Goal: Task Accomplishment & Management: Complete application form

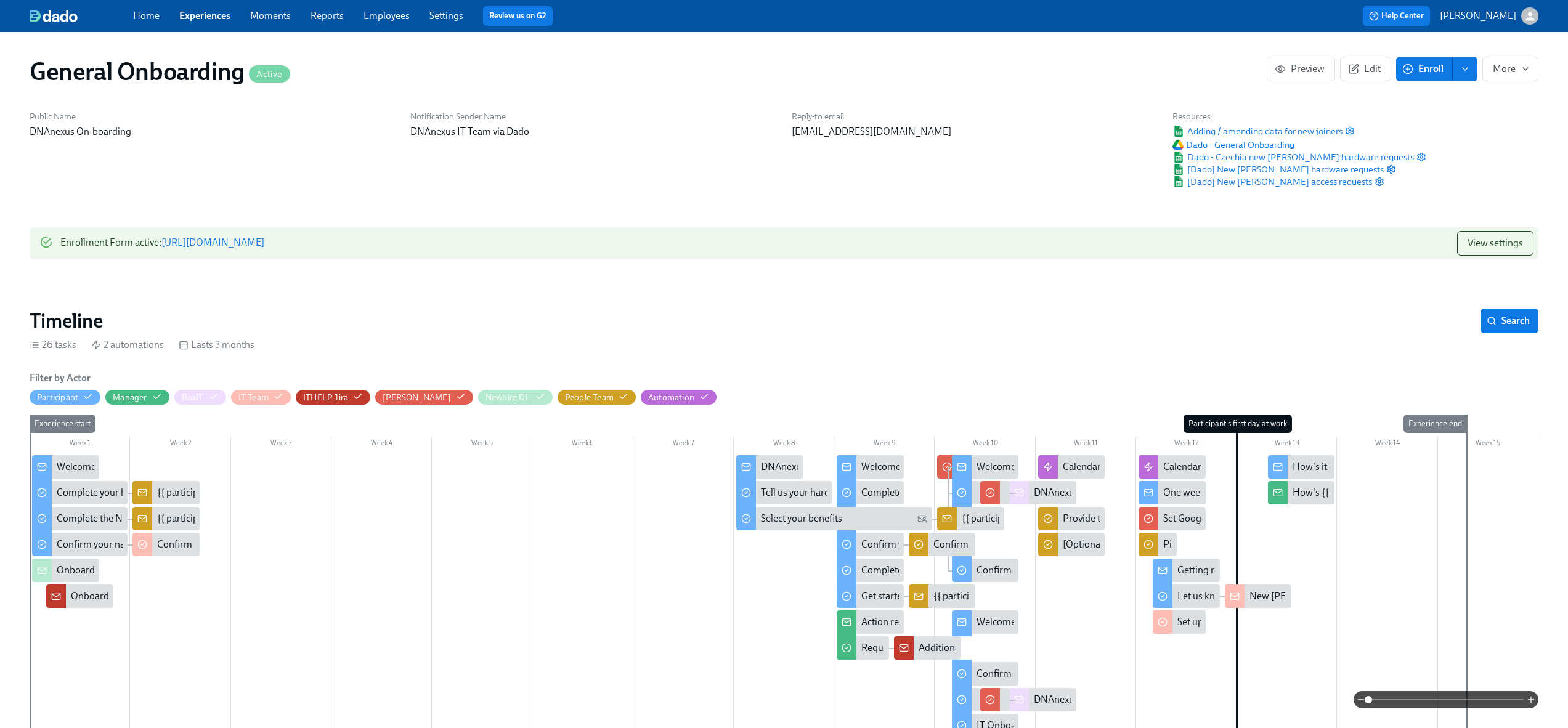
scroll to position [0, 7783]
click at [231, 242] on link "[URL][DOMAIN_NAME]" at bounding box center [213, 242] width 103 height 12
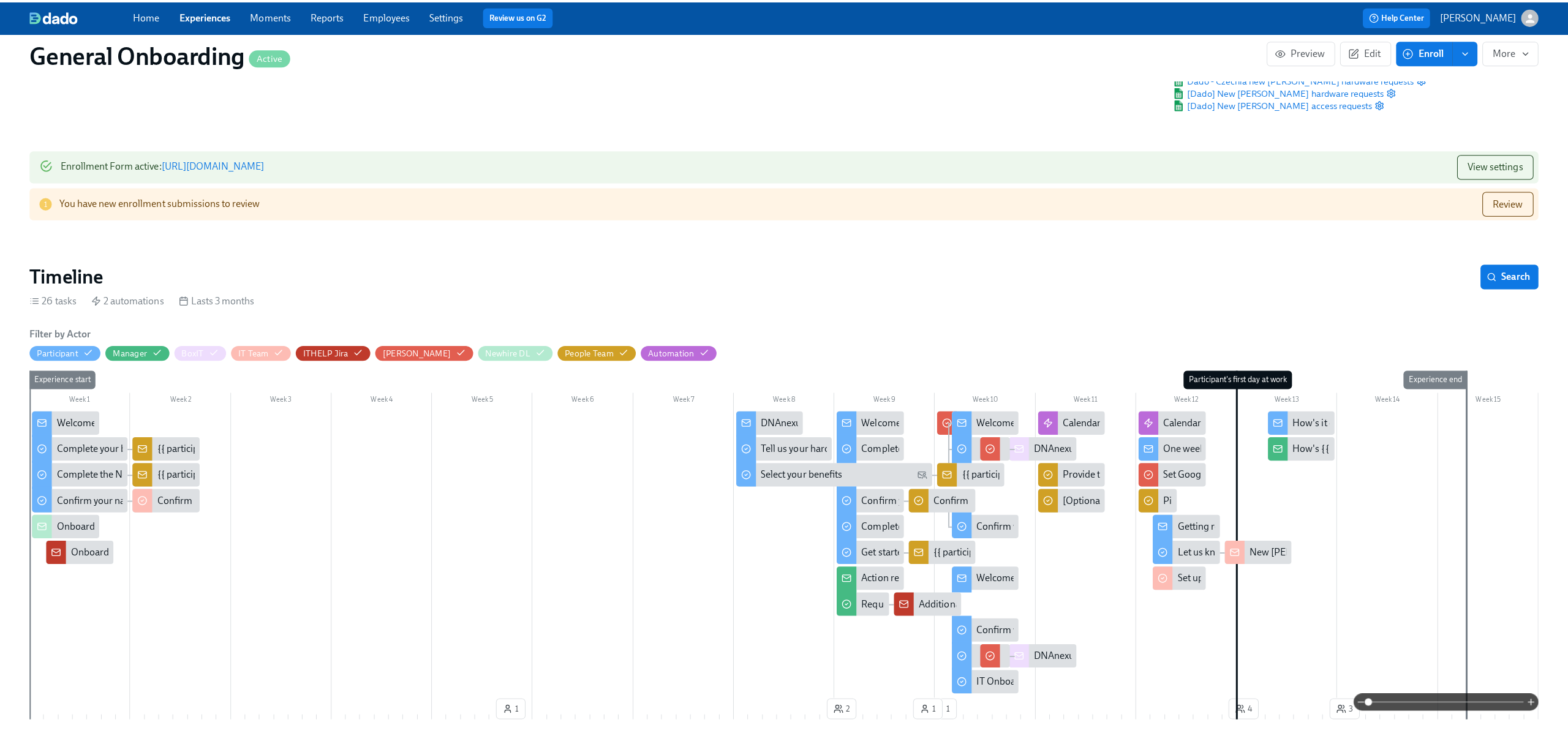
scroll to position [0, 0]
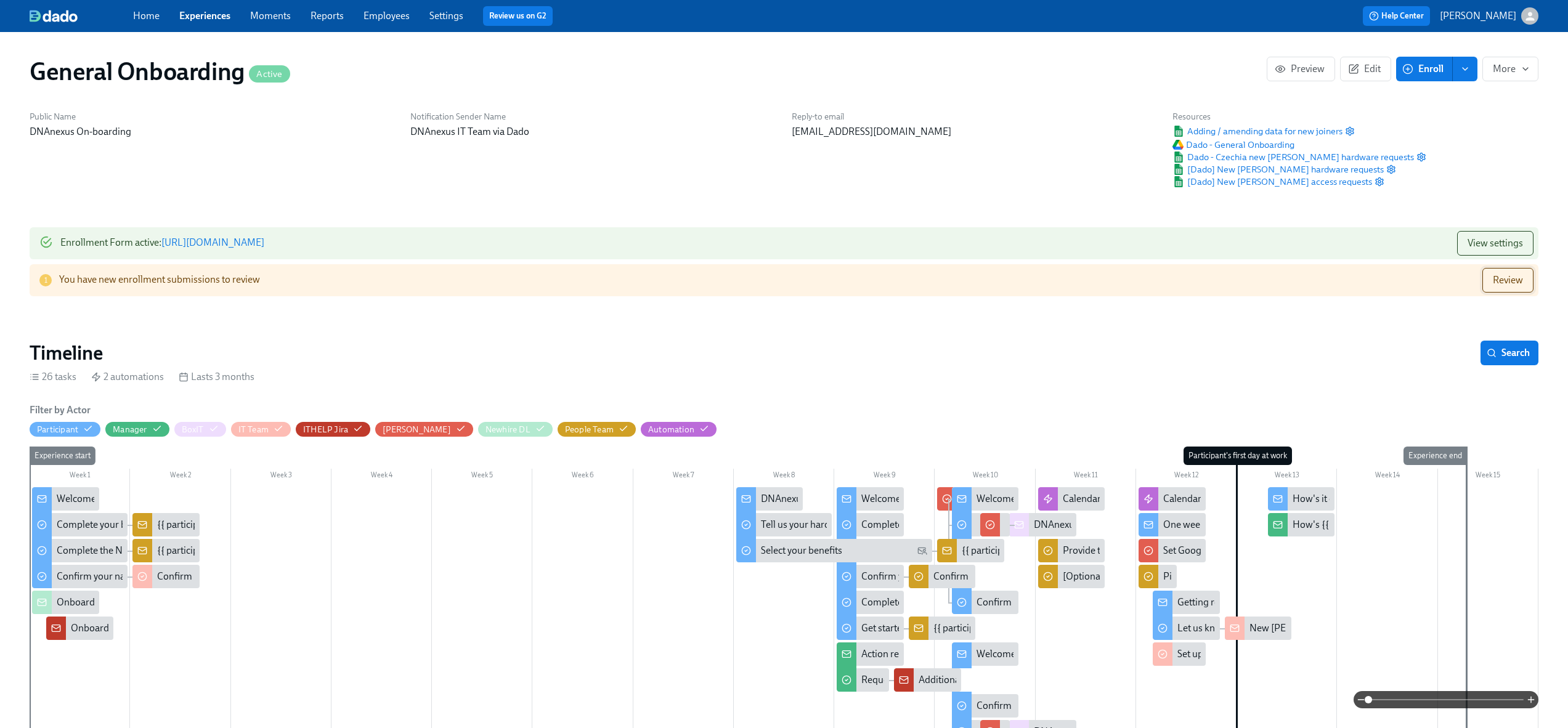
click at [1528, 282] on button "Review" at bounding box center [1508, 280] width 51 height 25
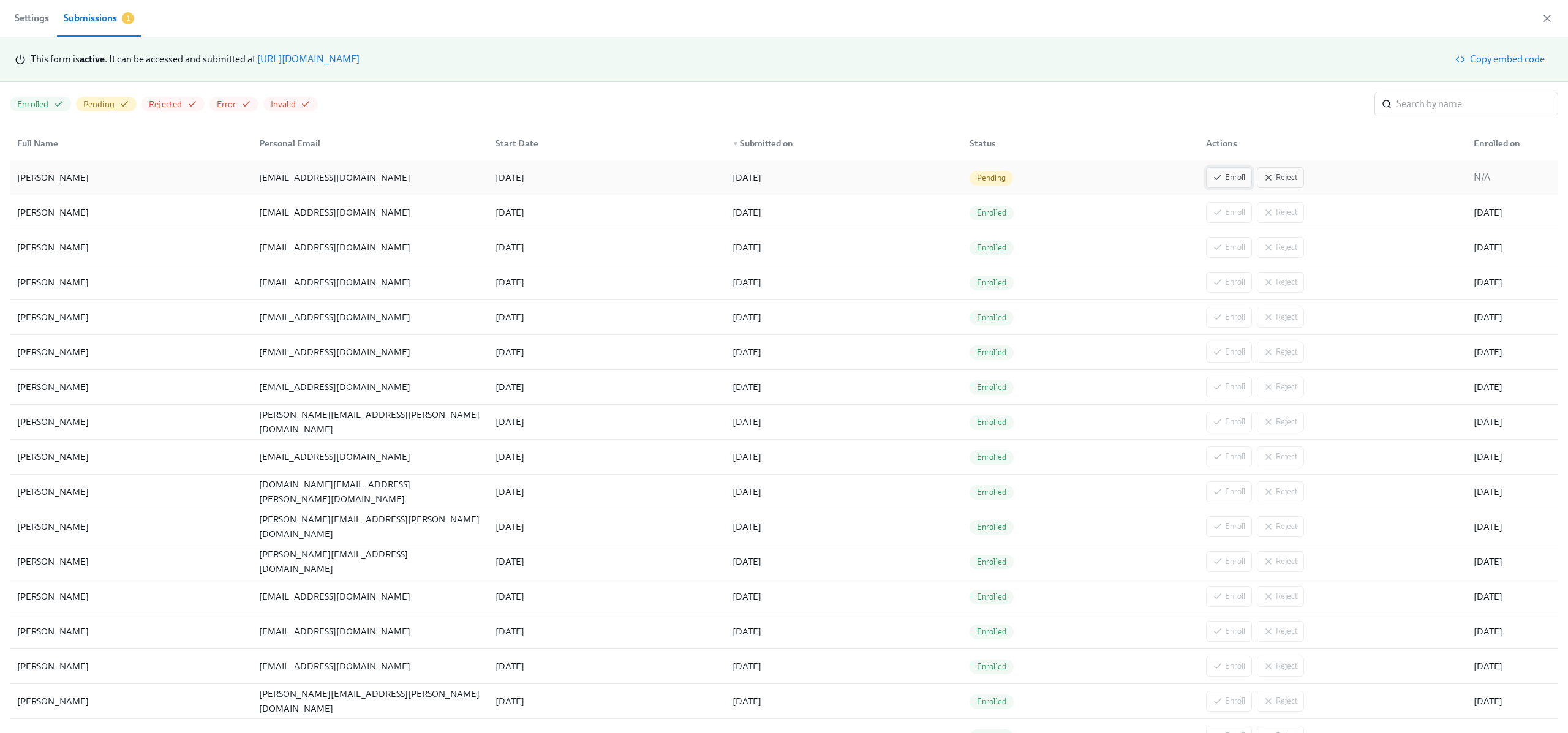
click at [1223, 185] on button "Enroll" at bounding box center [1229, 178] width 46 height 21
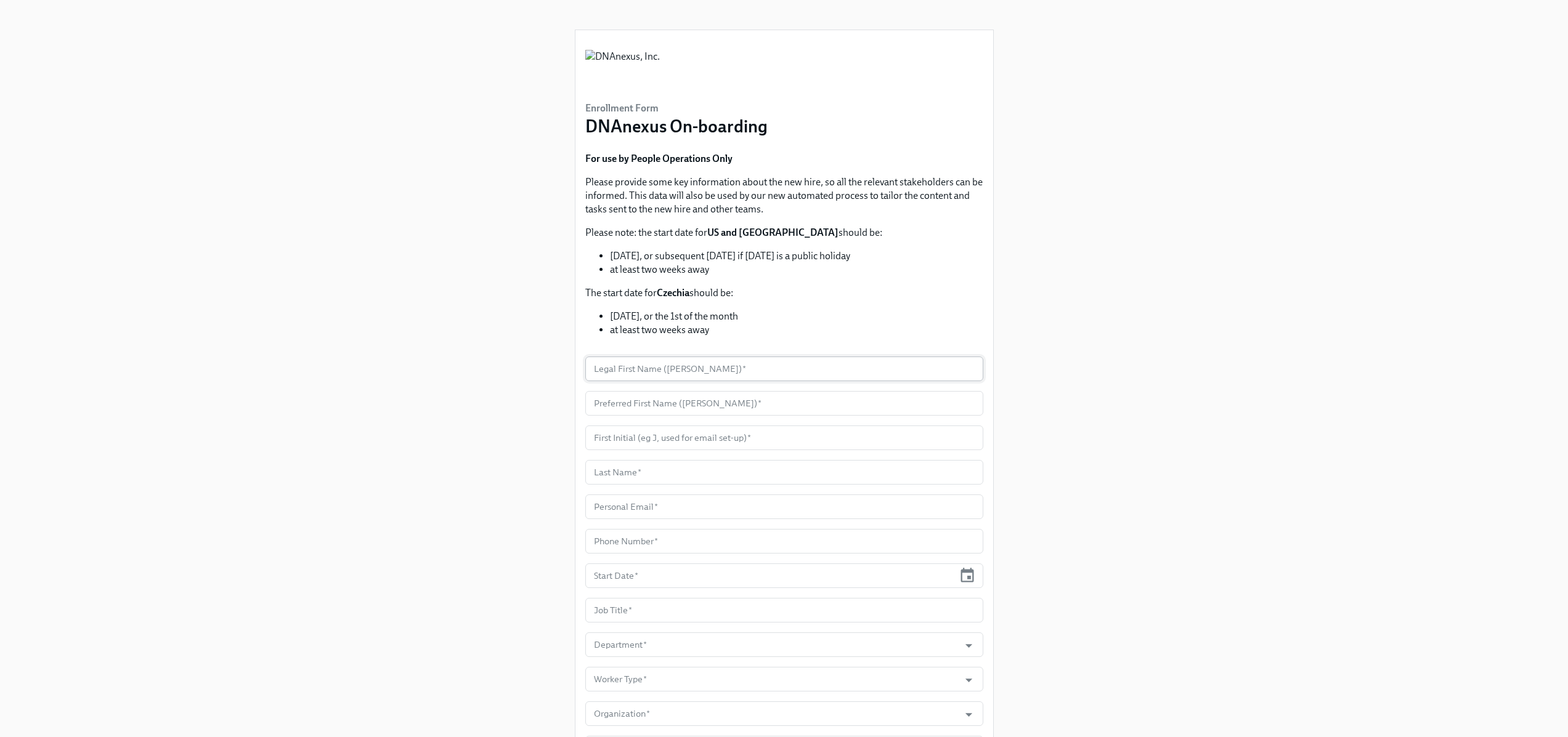
click at [763, 372] on input "text" at bounding box center [784, 369] width 398 height 25
type input "Danijela"
type input "N"
type input "D"
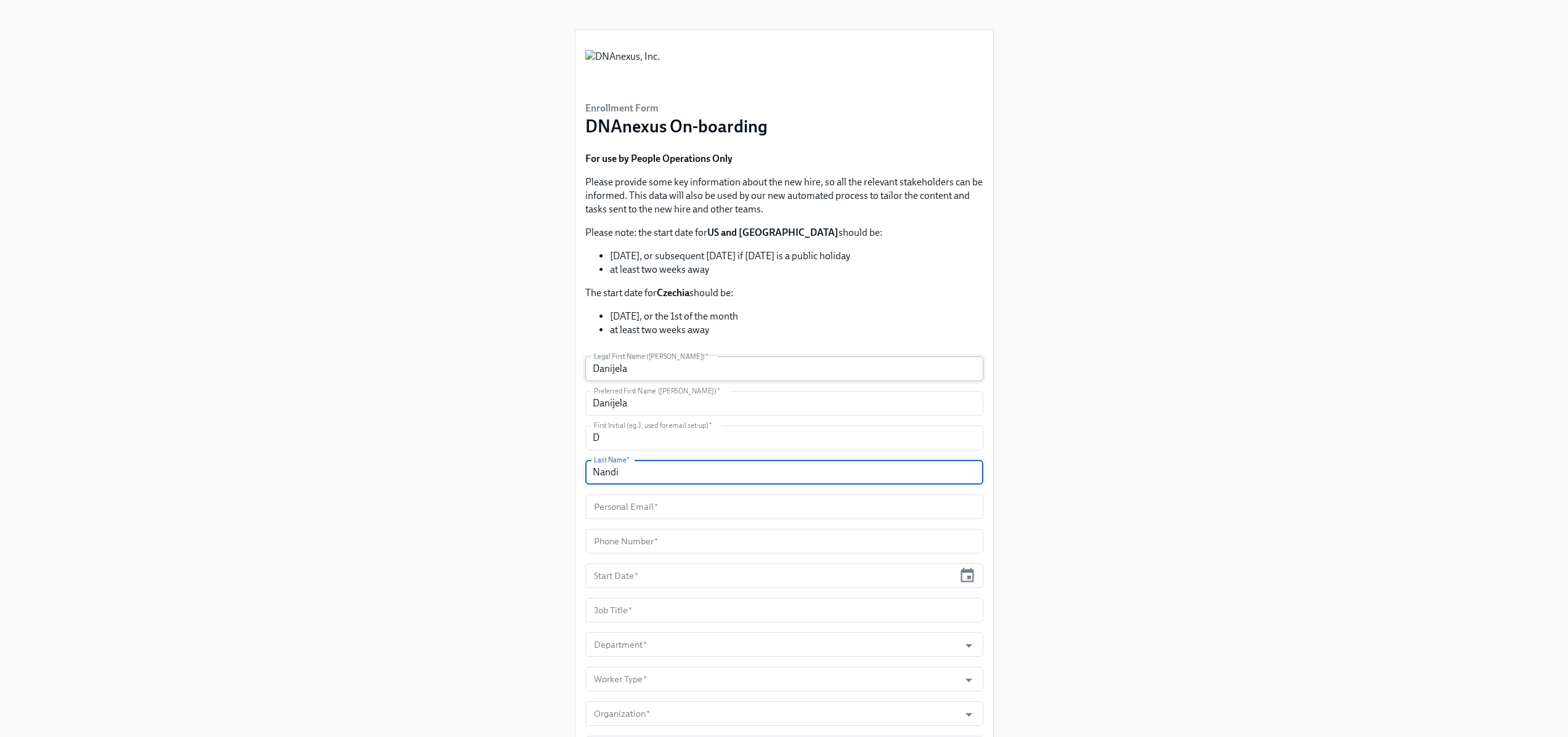
type input "Nandi"
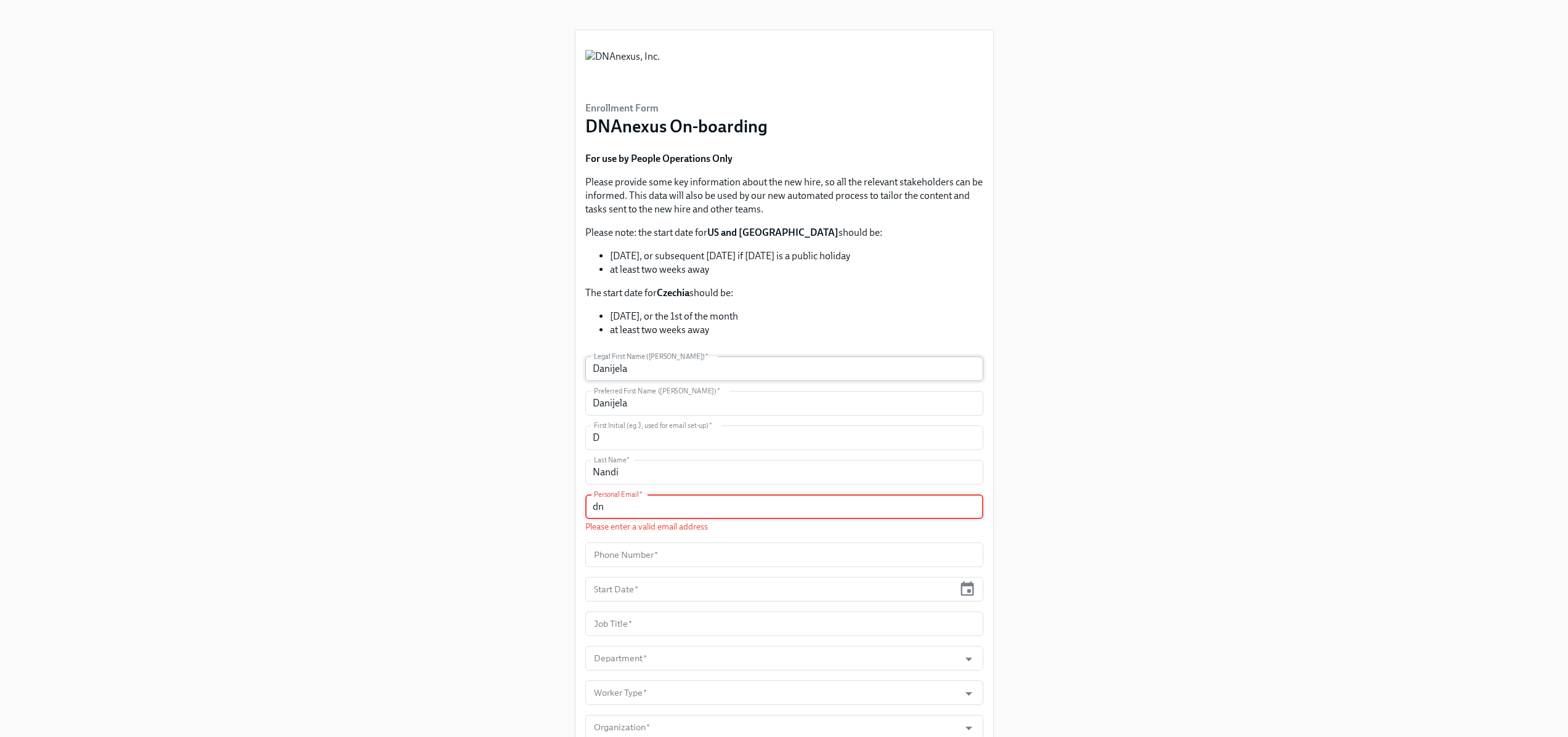
type input "d"
paste input "[EMAIL_ADDRESS][DOMAIN_NAME]"
type input "[EMAIL_ADDRESS][DOMAIN_NAME]"
click at [657, 543] on input "text" at bounding box center [784, 541] width 398 height 25
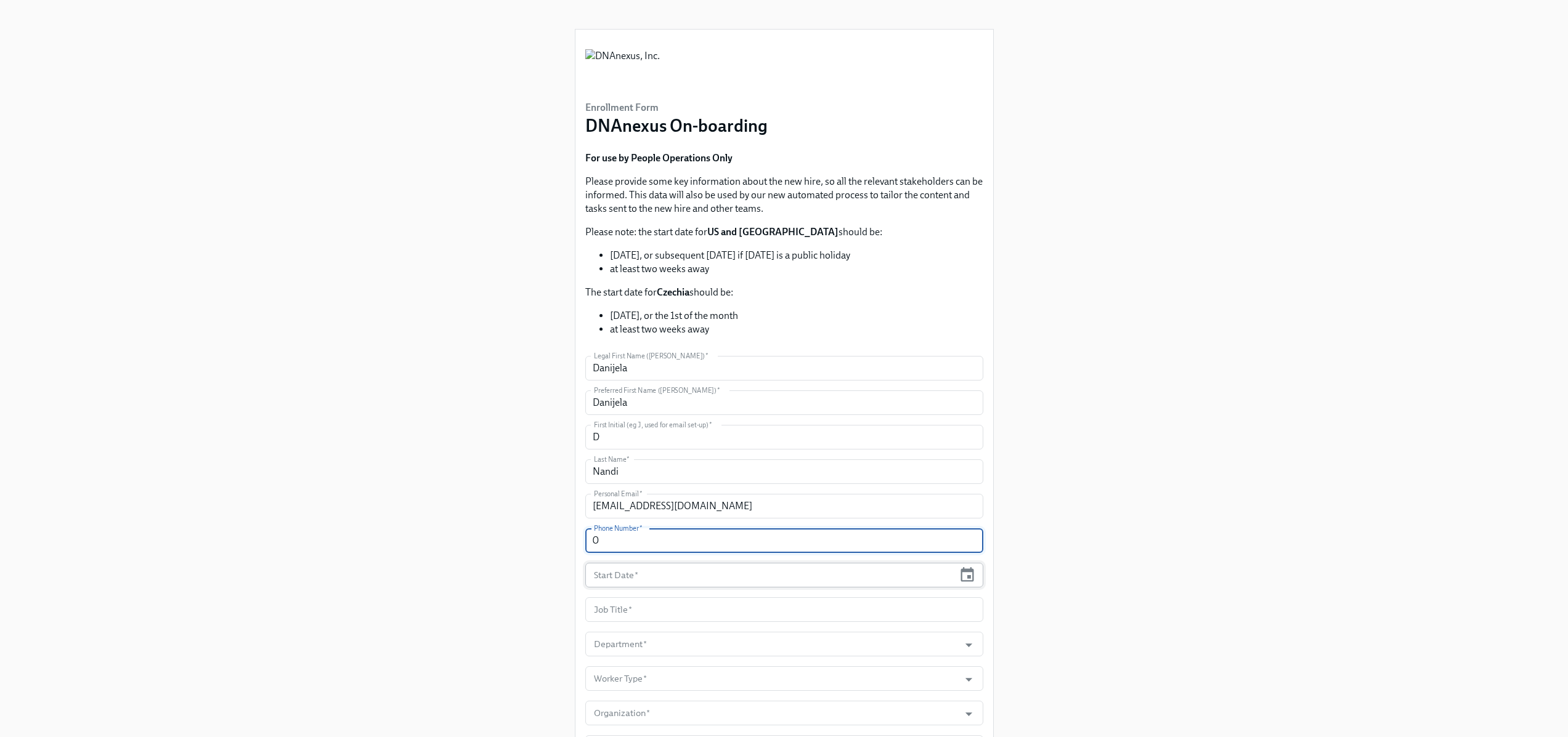
type input "0"
click at [619, 568] on input "text" at bounding box center [770, 575] width 369 height 25
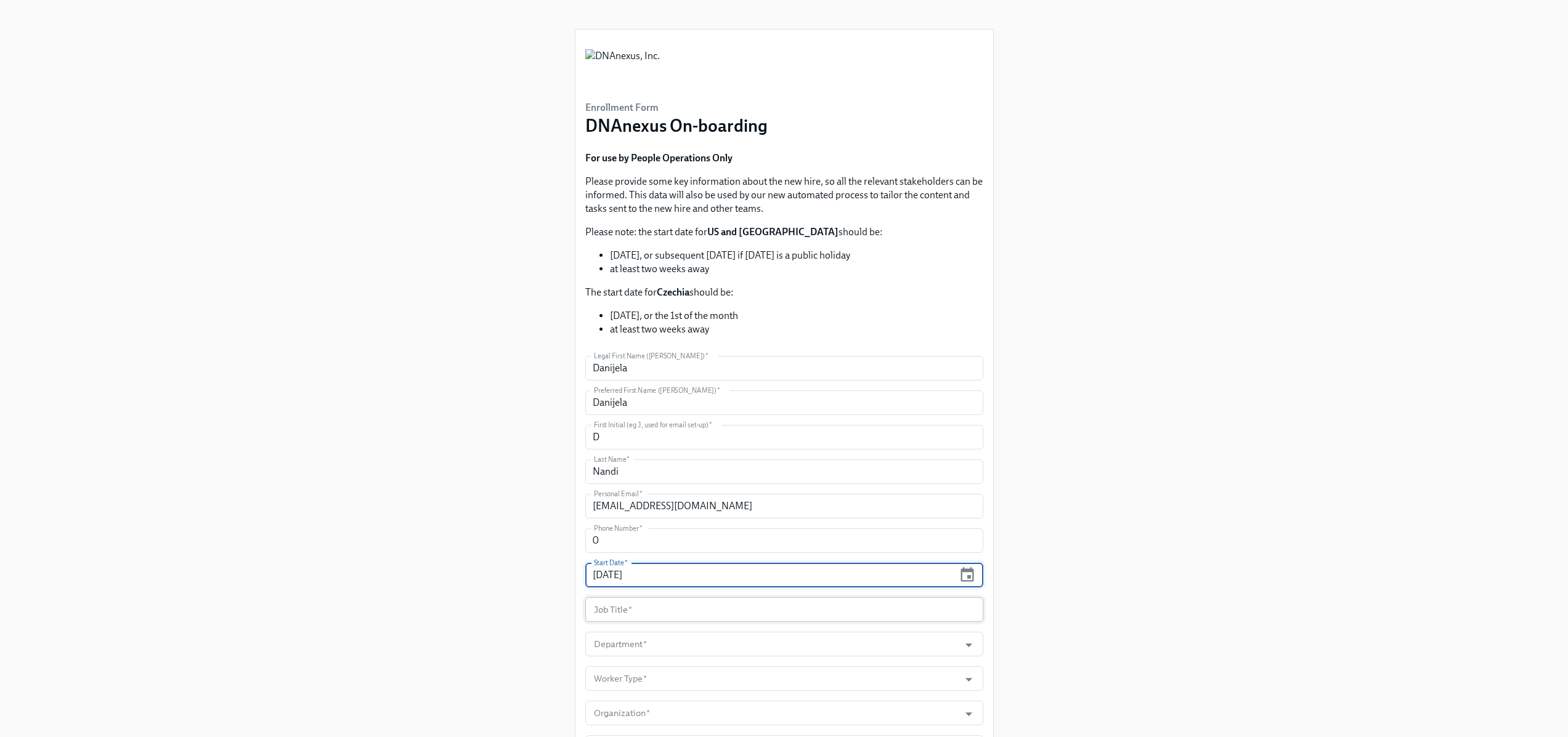
type input "[DATE]"
click at [656, 604] on input "text" at bounding box center [784, 609] width 398 height 25
type input "Sr. Product Manager"
click at [666, 655] on input "Department   *" at bounding box center [772, 645] width 362 height 25
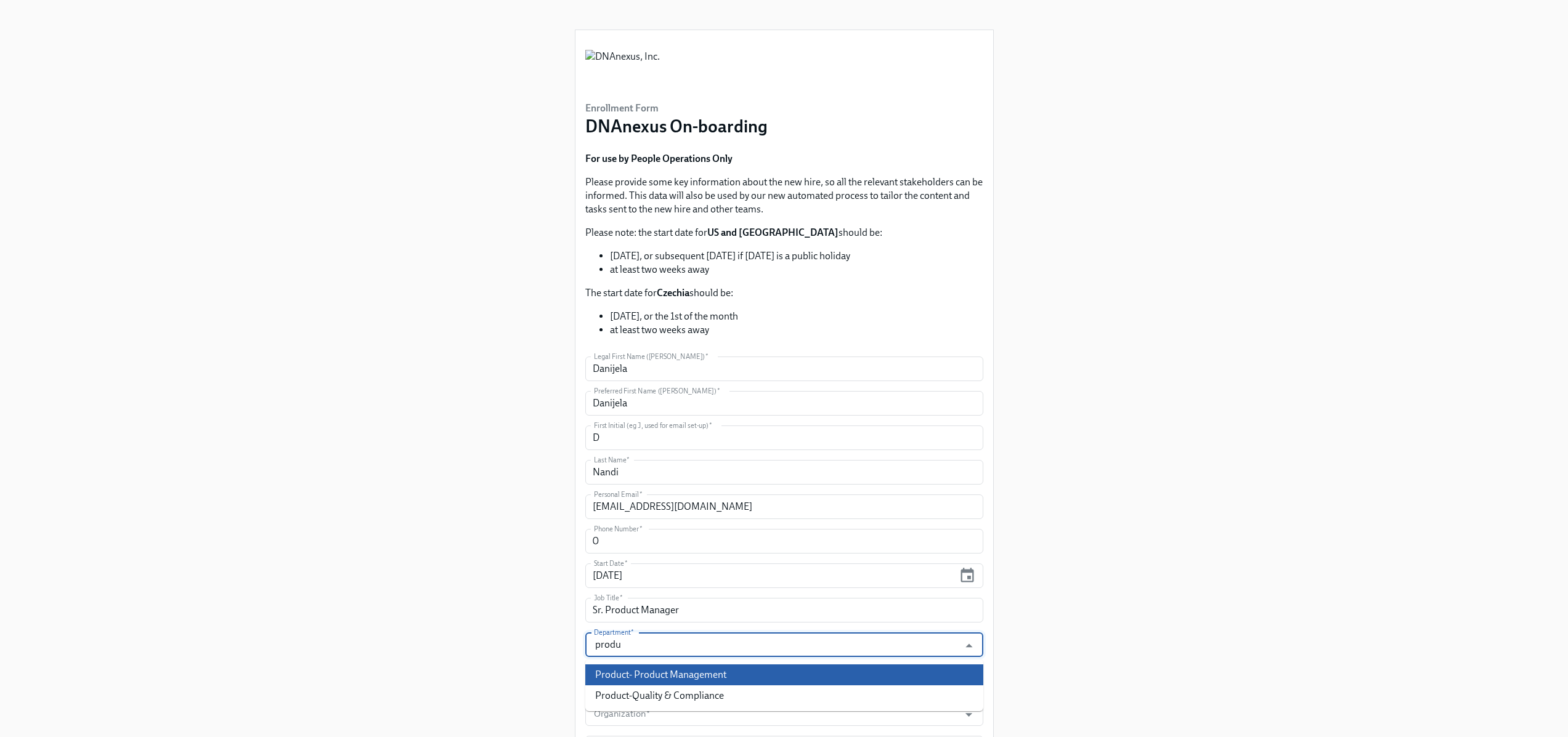
click at [679, 672] on li "Product- Product Management" at bounding box center [784, 675] width 398 height 21
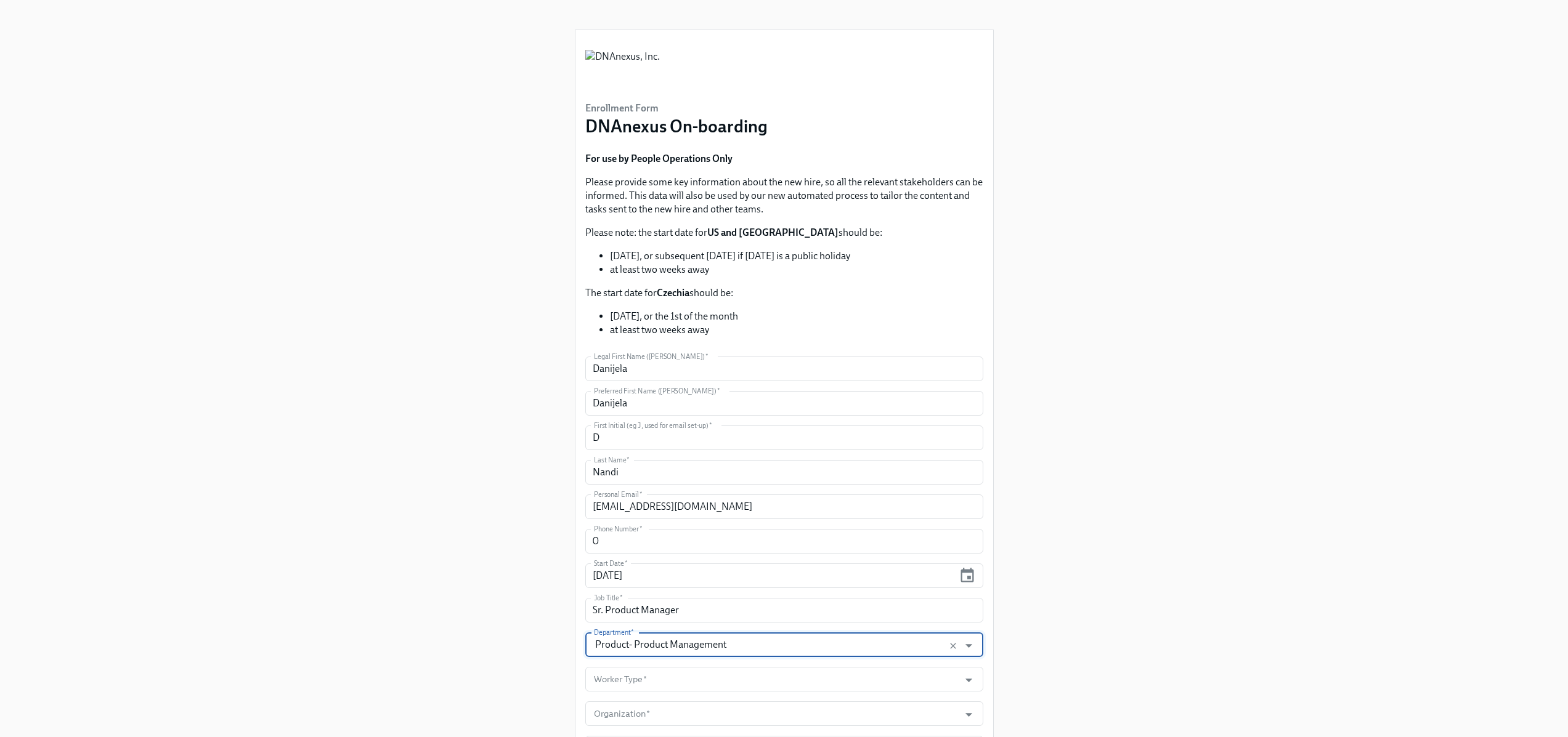
type input "Product- Product Management"
click at [1065, 622] on div "Enrollment Form DNAnexus On-boarding For use by People Operations Only Please p…" at bounding box center [784, 493] width 1509 height 988
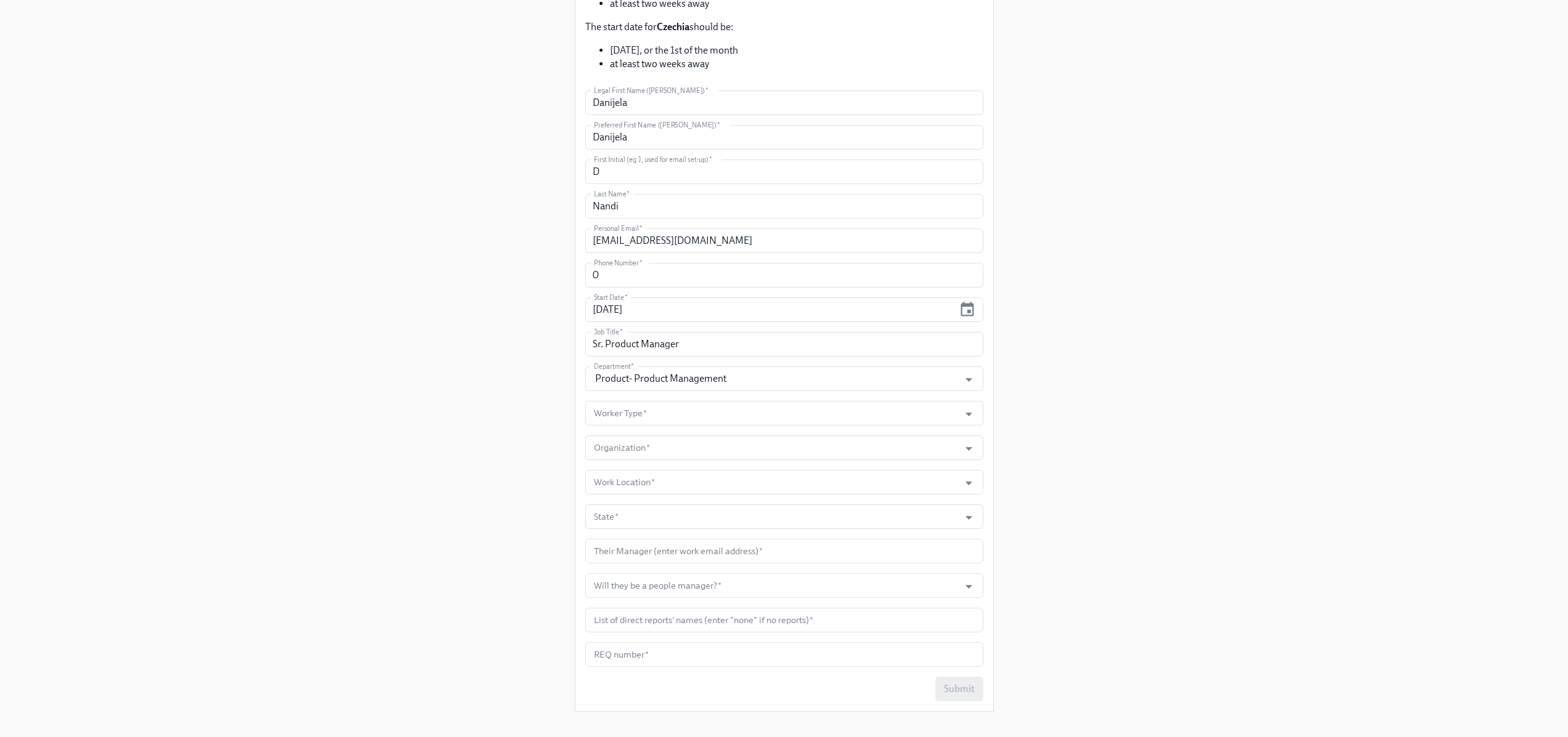
scroll to position [280, 0]
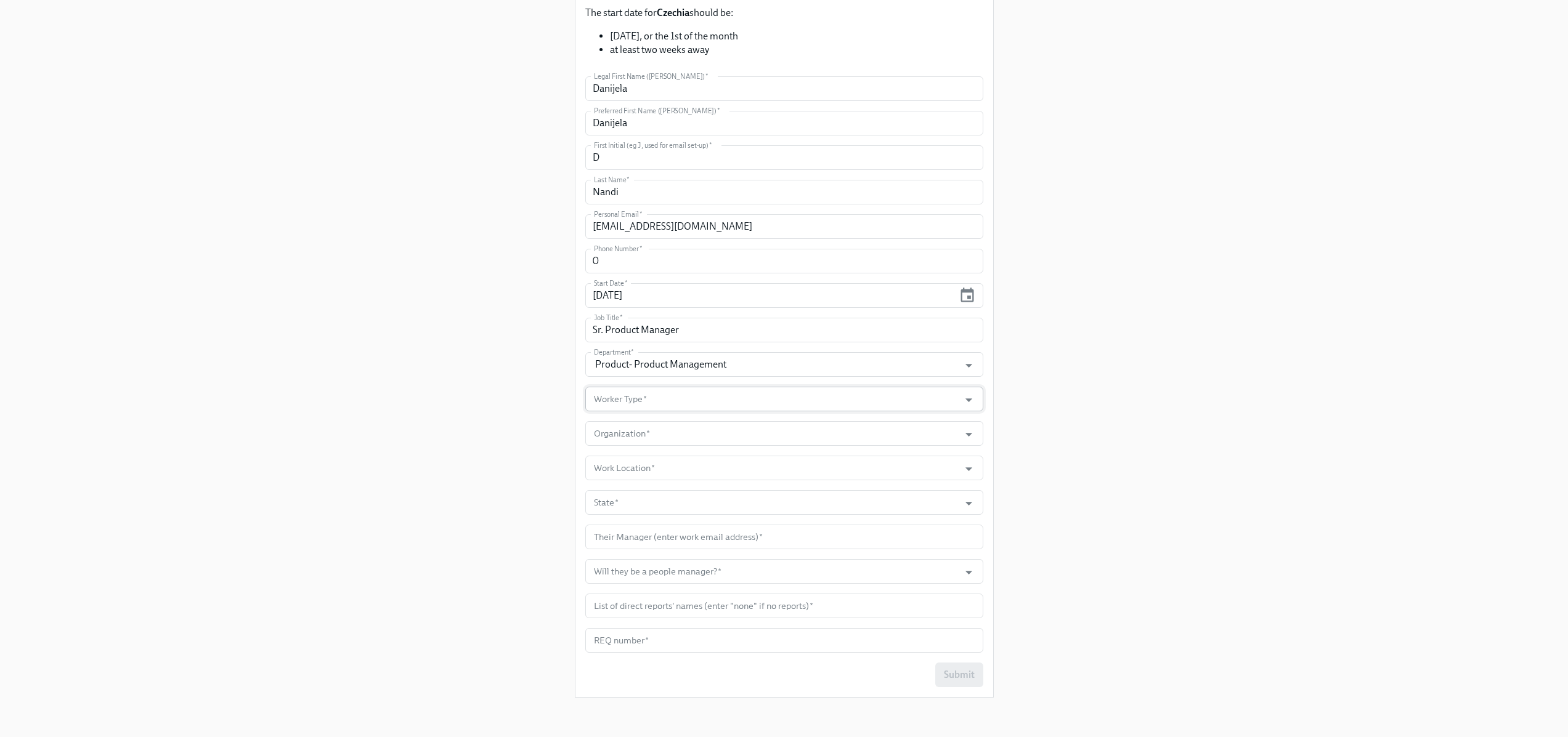
click at [623, 406] on input "Worker Type   *" at bounding box center [772, 399] width 362 height 25
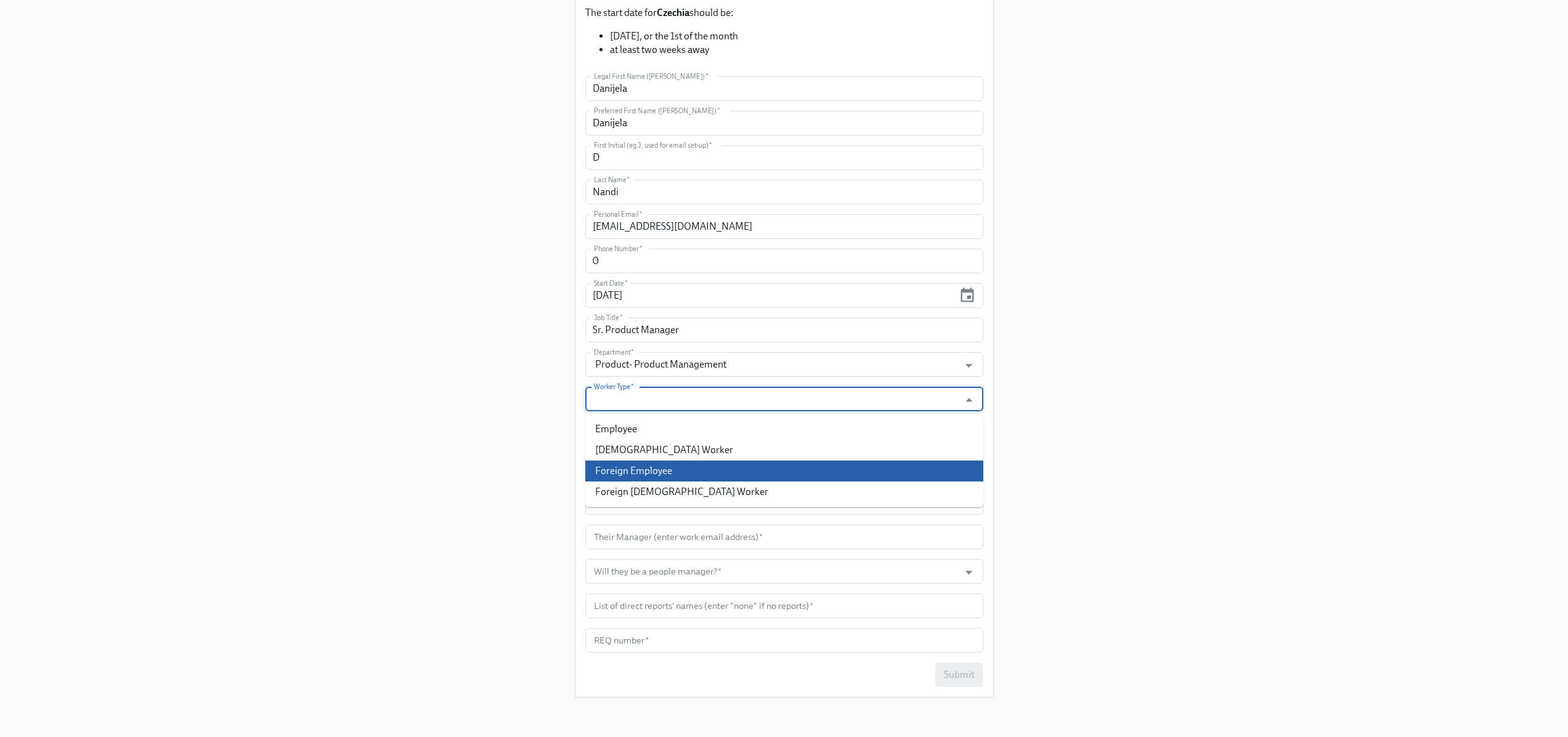
click at [628, 468] on li "Foreign Employee" at bounding box center [784, 471] width 398 height 21
type input "Foreign Employee"
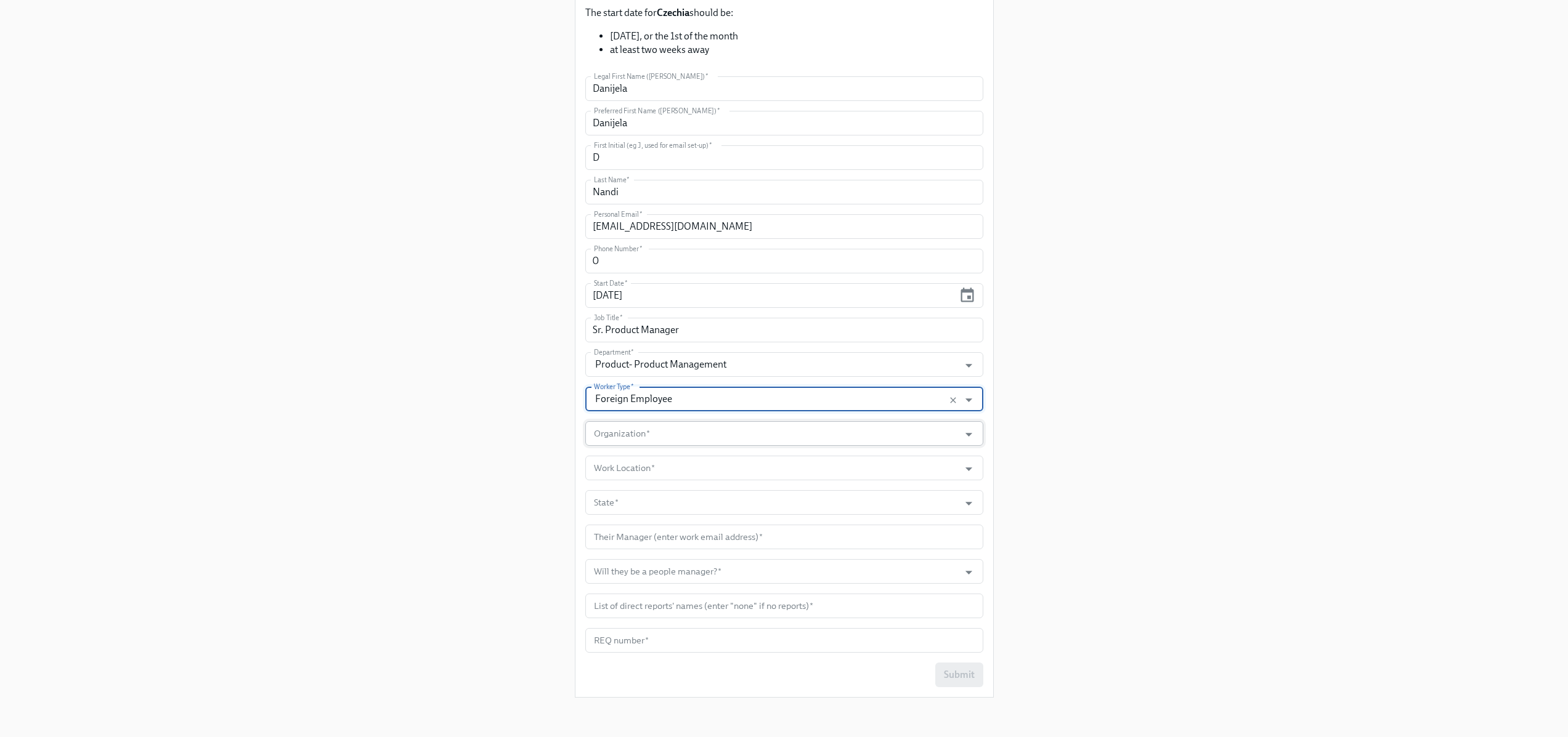
click at [634, 444] on input "Organization   *" at bounding box center [772, 433] width 362 height 25
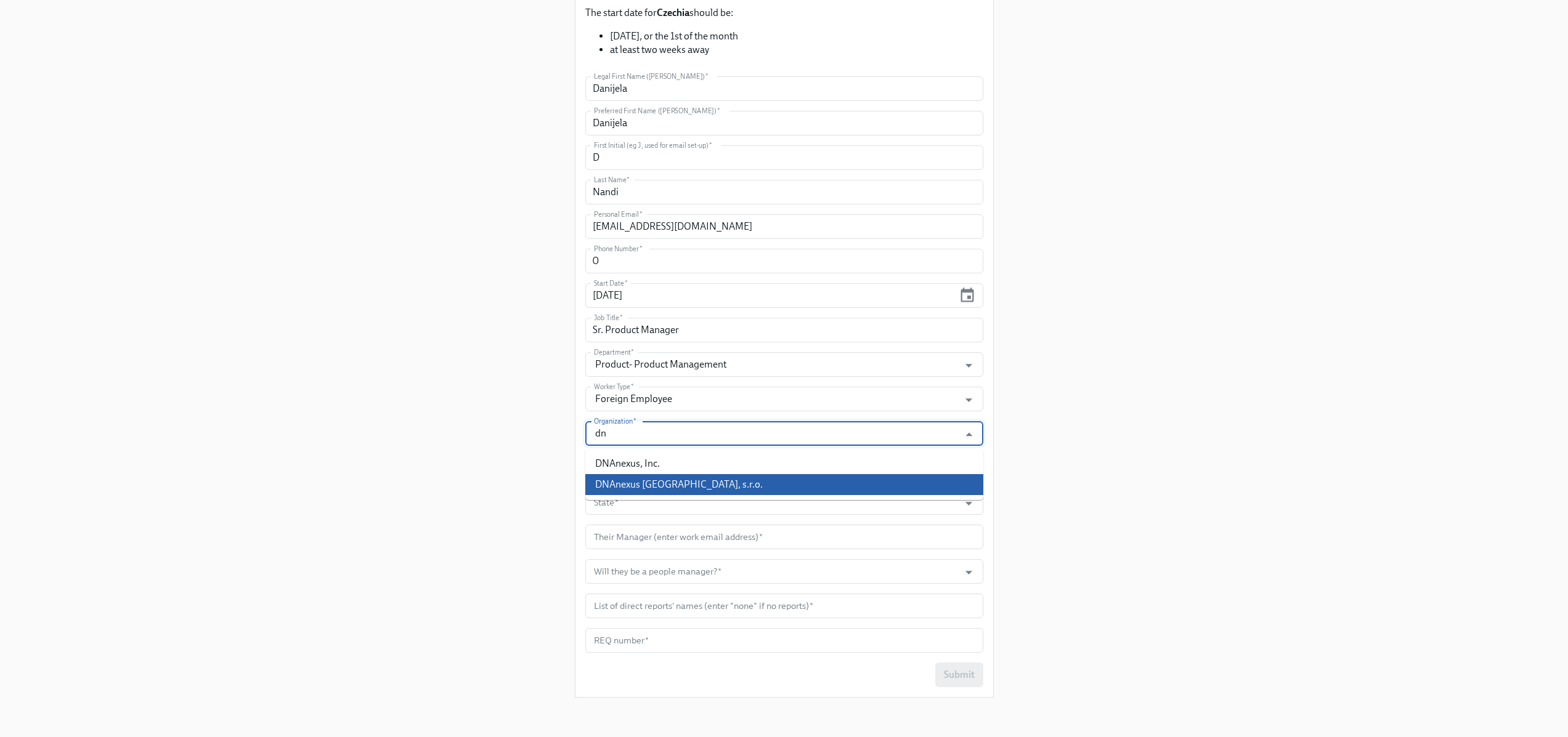
click at [634, 481] on li "DNAnexus [GEOGRAPHIC_DATA], s.r.o." at bounding box center [784, 484] width 398 height 21
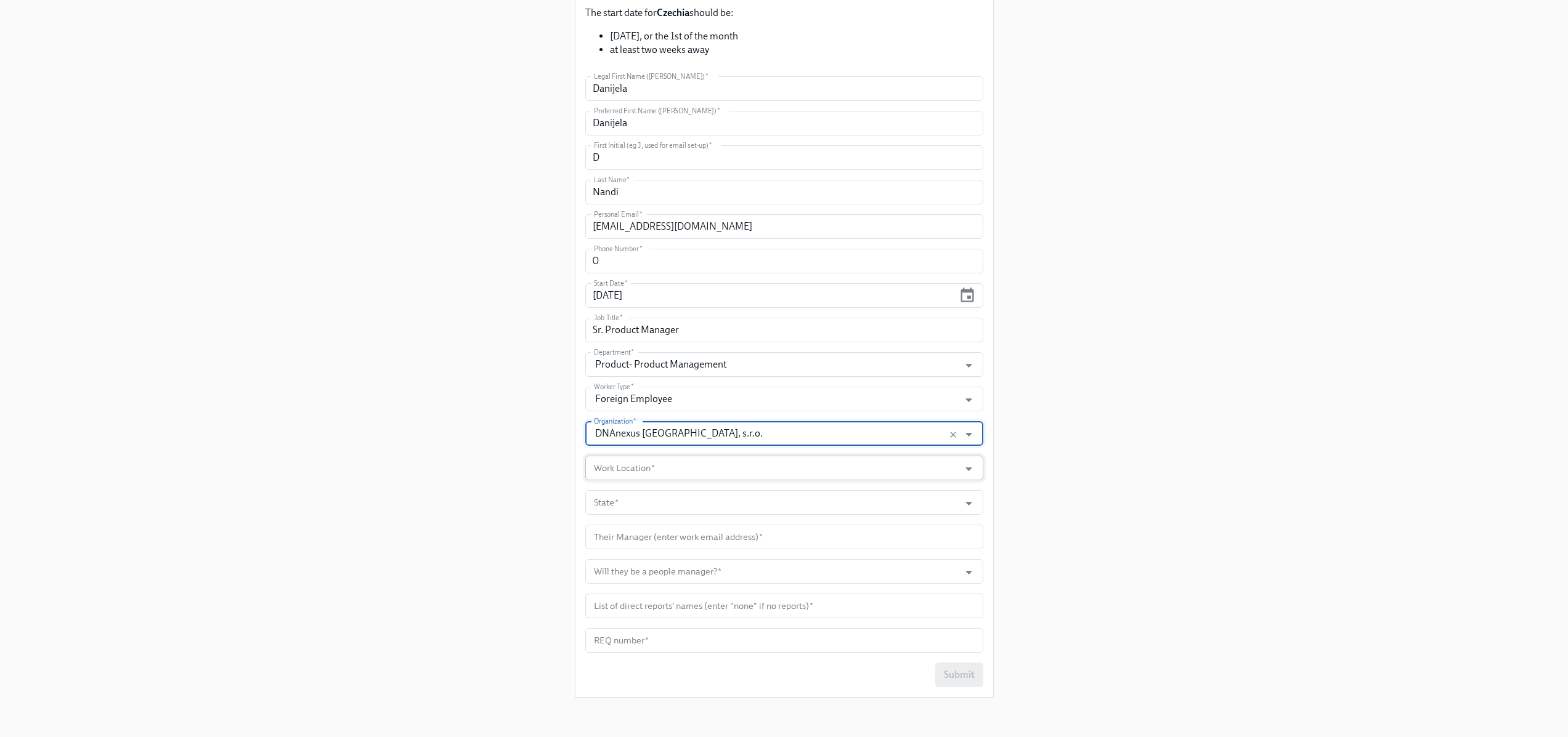
type input "DNAnexus [GEOGRAPHIC_DATA], s.r.o."
click at [632, 473] on input "Work Location   *" at bounding box center [772, 468] width 362 height 25
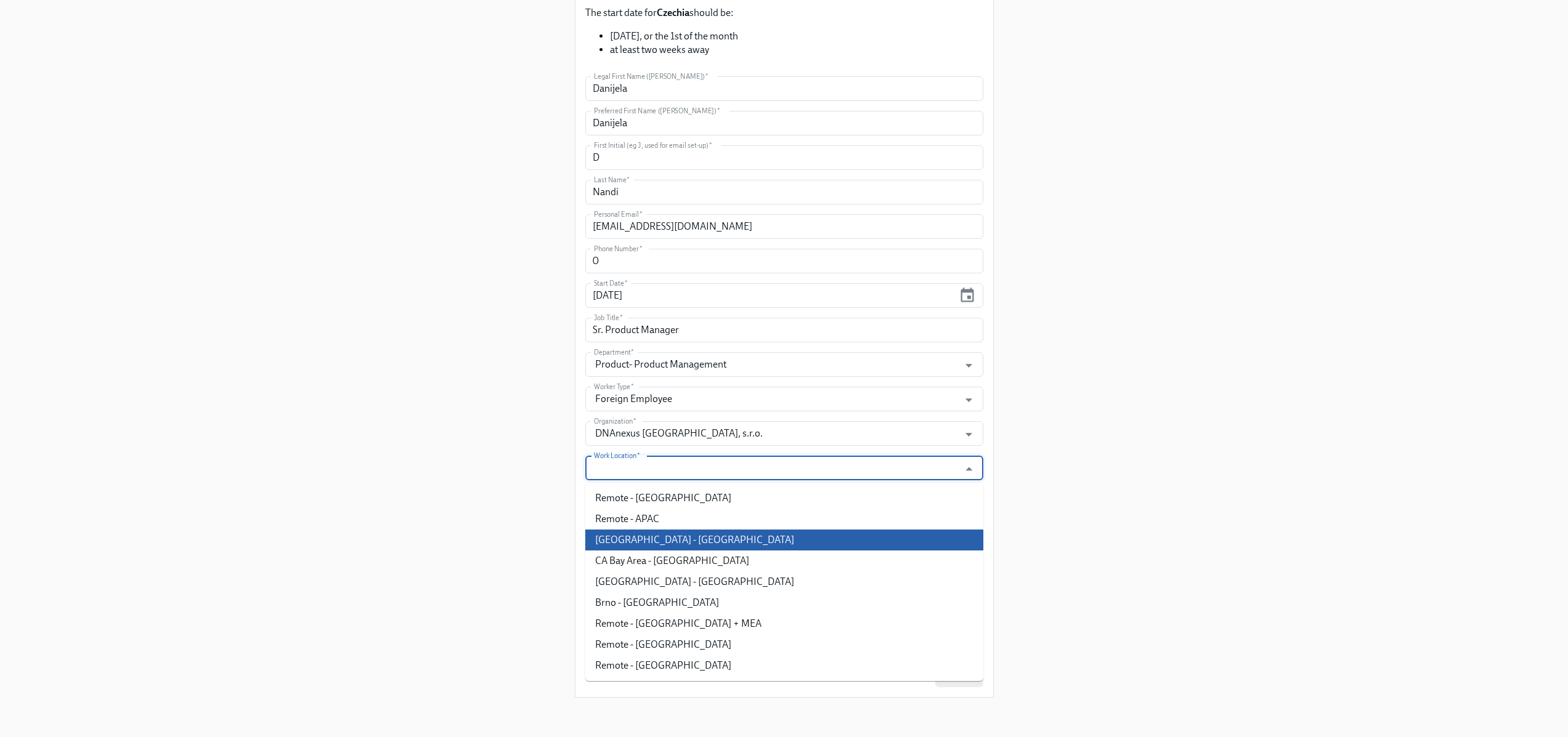
click at [629, 530] on li "[GEOGRAPHIC_DATA] - [GEOGRAPHIC_DATA]" at bounding box center [784, 540] width 398 height 21
type input "[GEOGRAPHIC_DATA] - [GEOGRAPHIC_DATA]"
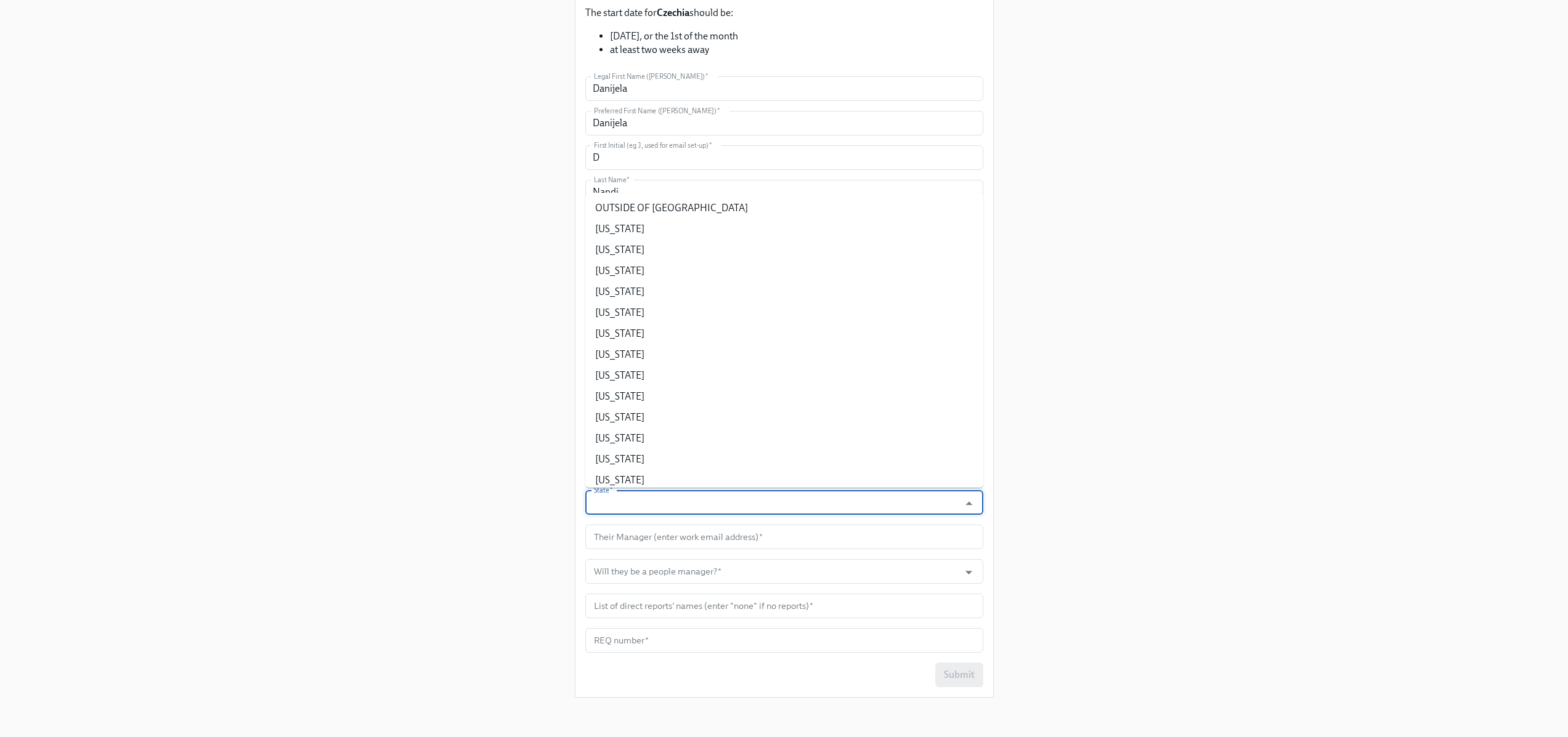
click at [633, 505] on input "State   *" at bounding box center [772, 503] width 362 height 25
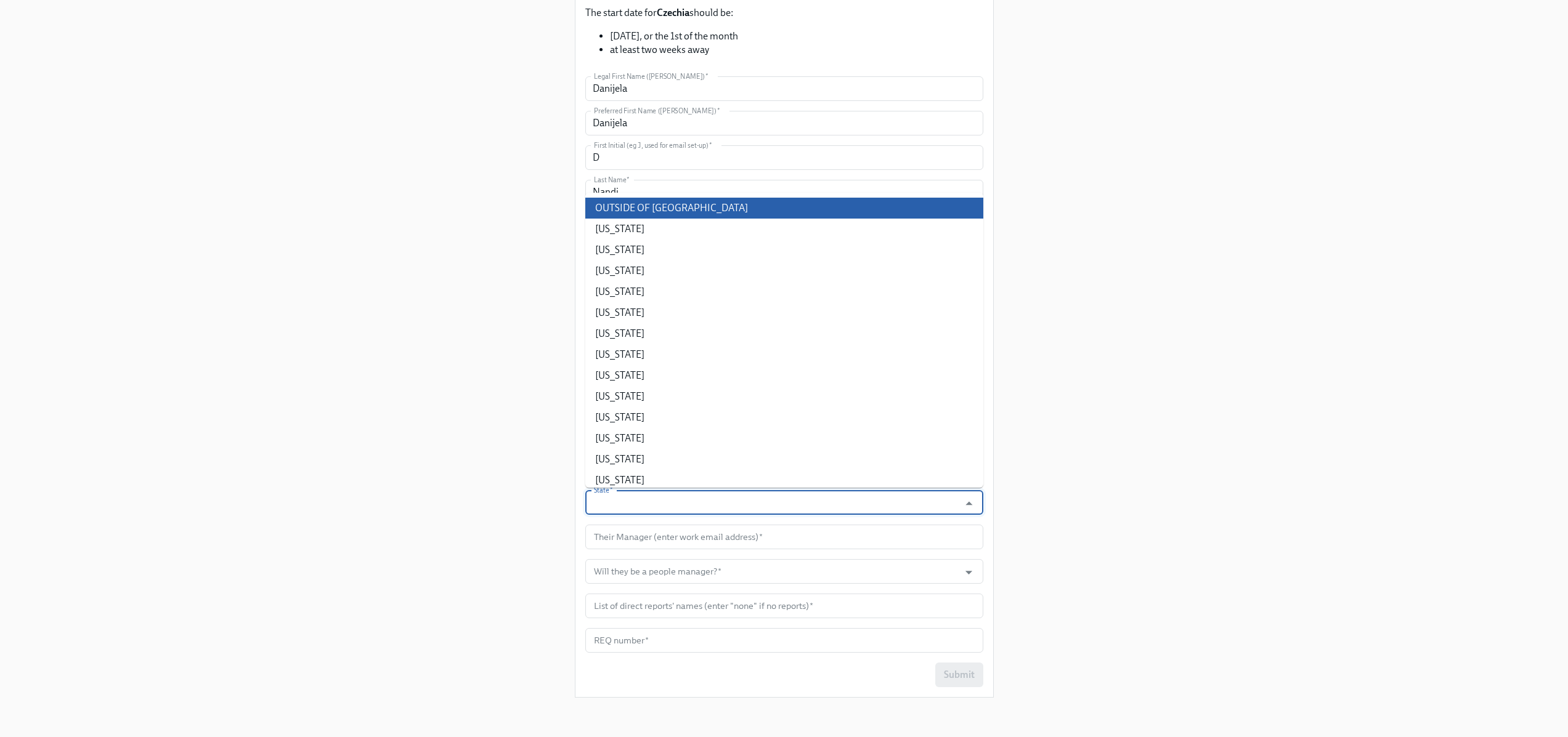
click at [633, 203] on li "OUTSIDE OF [GEOGRAPHIC_DATA]" at bounding box center [784, 208] width 398 height 21
type input "OUTSIDE OF [GEOGRAPHIC_DATA]"
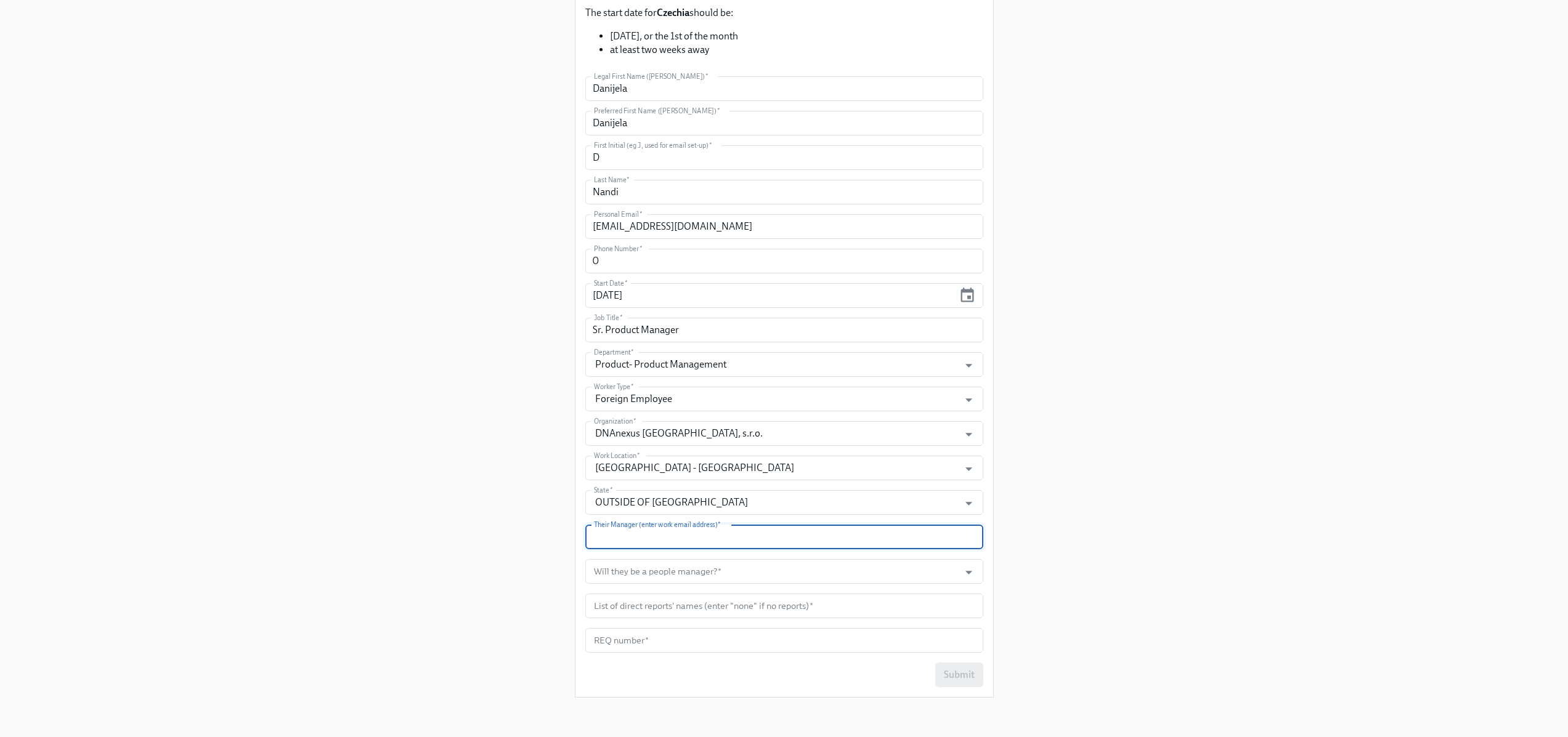
click at [630, 537] on input "text" at bounding box center [784, 537] width 398 height 25
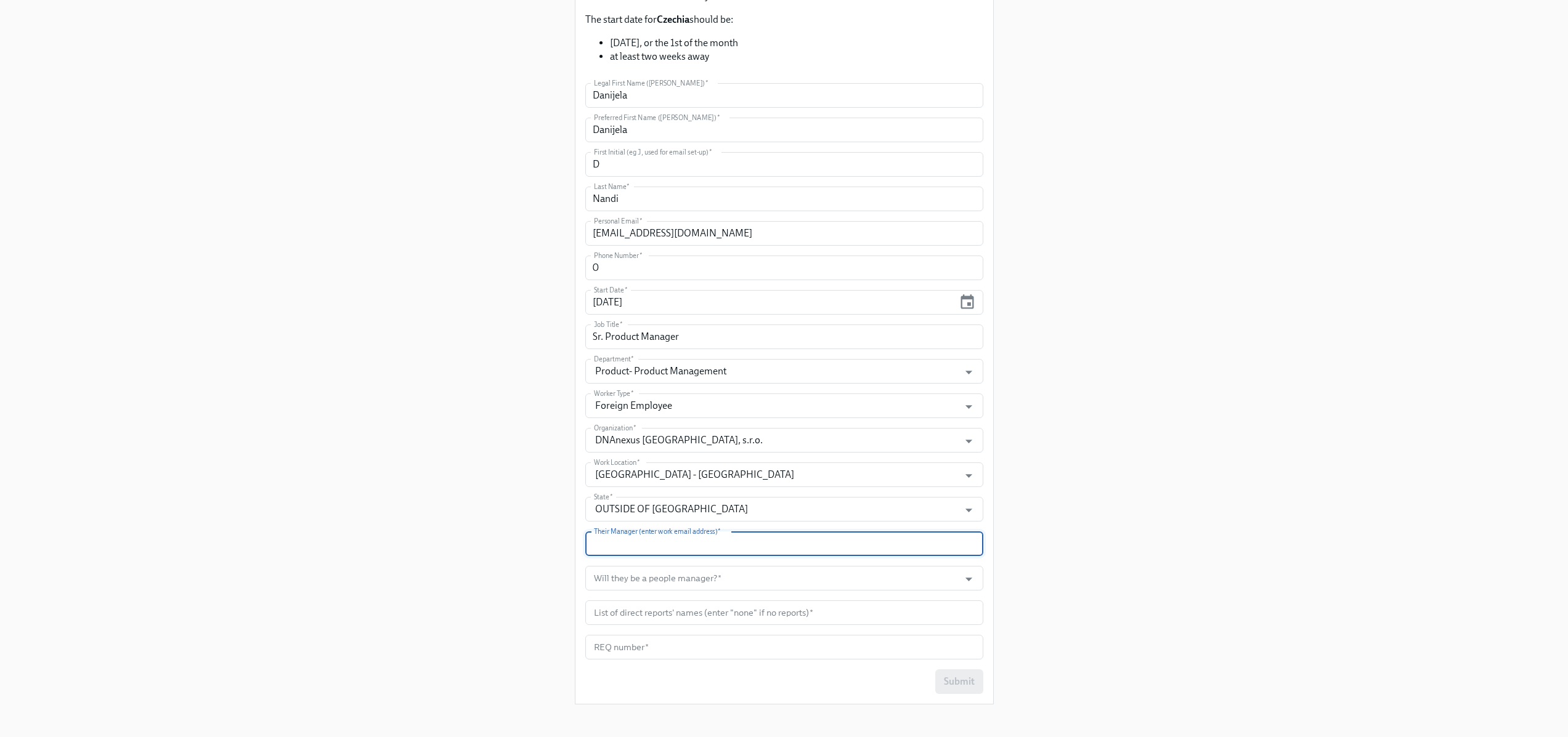
scroll to position [275, 0]
type input "v"
paste input "Email [EMAIL_ADDRESS][DOMAIN_NAME]"
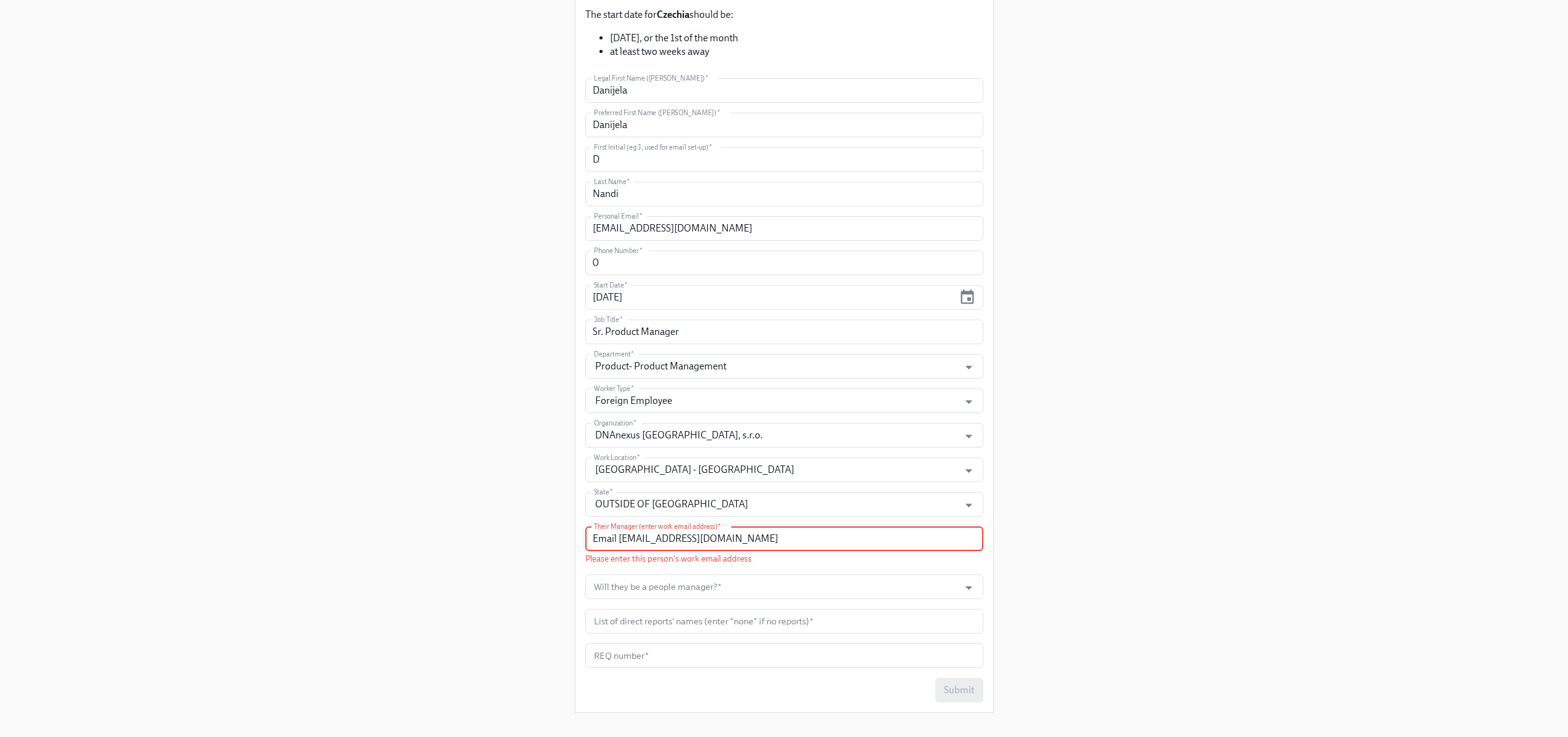
drag, startPoint x: 619, startPoint y: 543, endPoint x: 553, endPoint y: 539, distance: 66.1
click at [553, 539] on div "Enrollment Form DNAnexus On-boarding For use by People Operations Only Please p…" at bounding box center [784, 222] width 1509 height 1001
type input "[EMAIL_ADDRESS][DOMAIN_NAME]"
click at [681, 574] on input "Will they be a people manager?   *" at bounding box center [772, 573] width 362 height 25
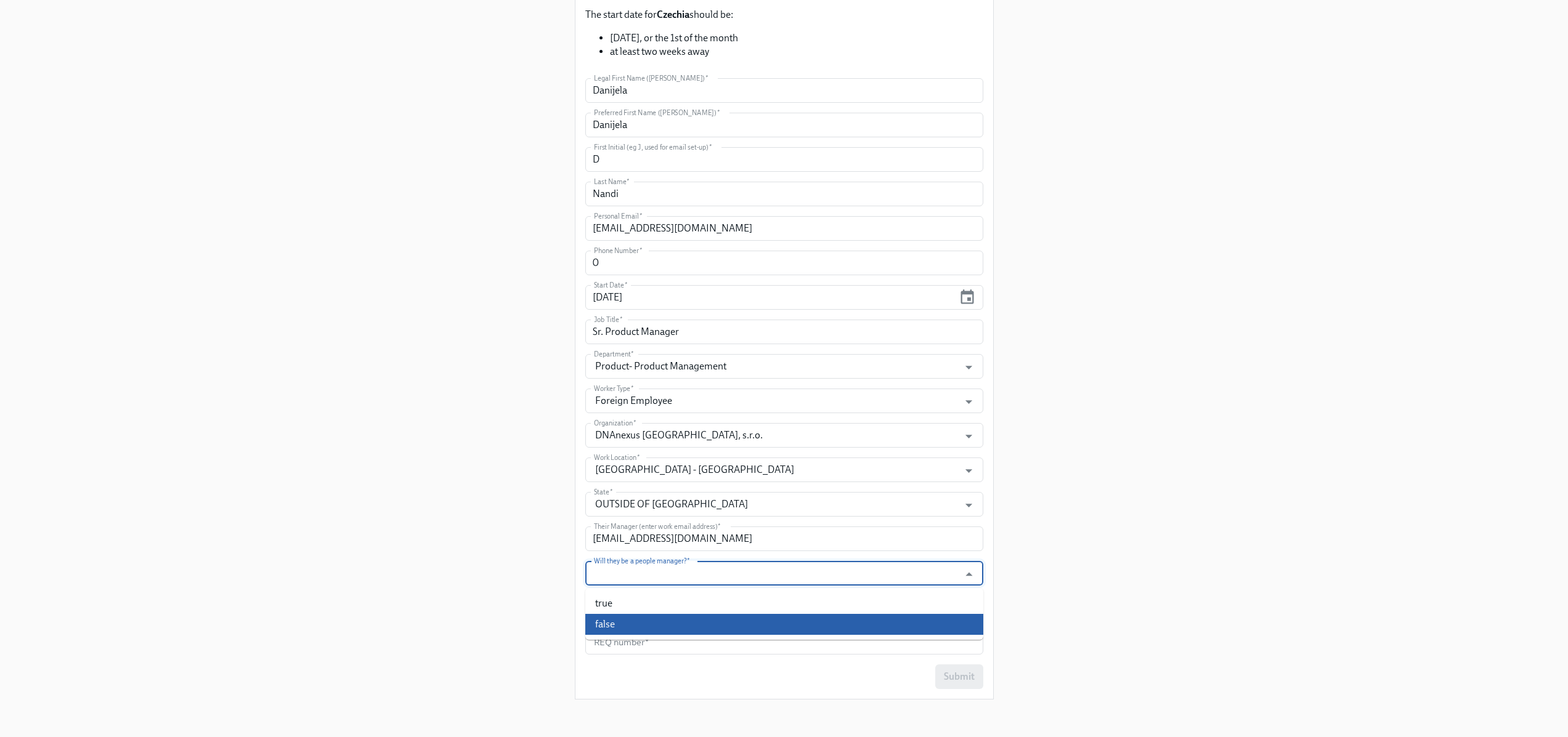
click at [648, 630] on li "false" at bounding box center [784, 624] width 398 height 21
type input "false"
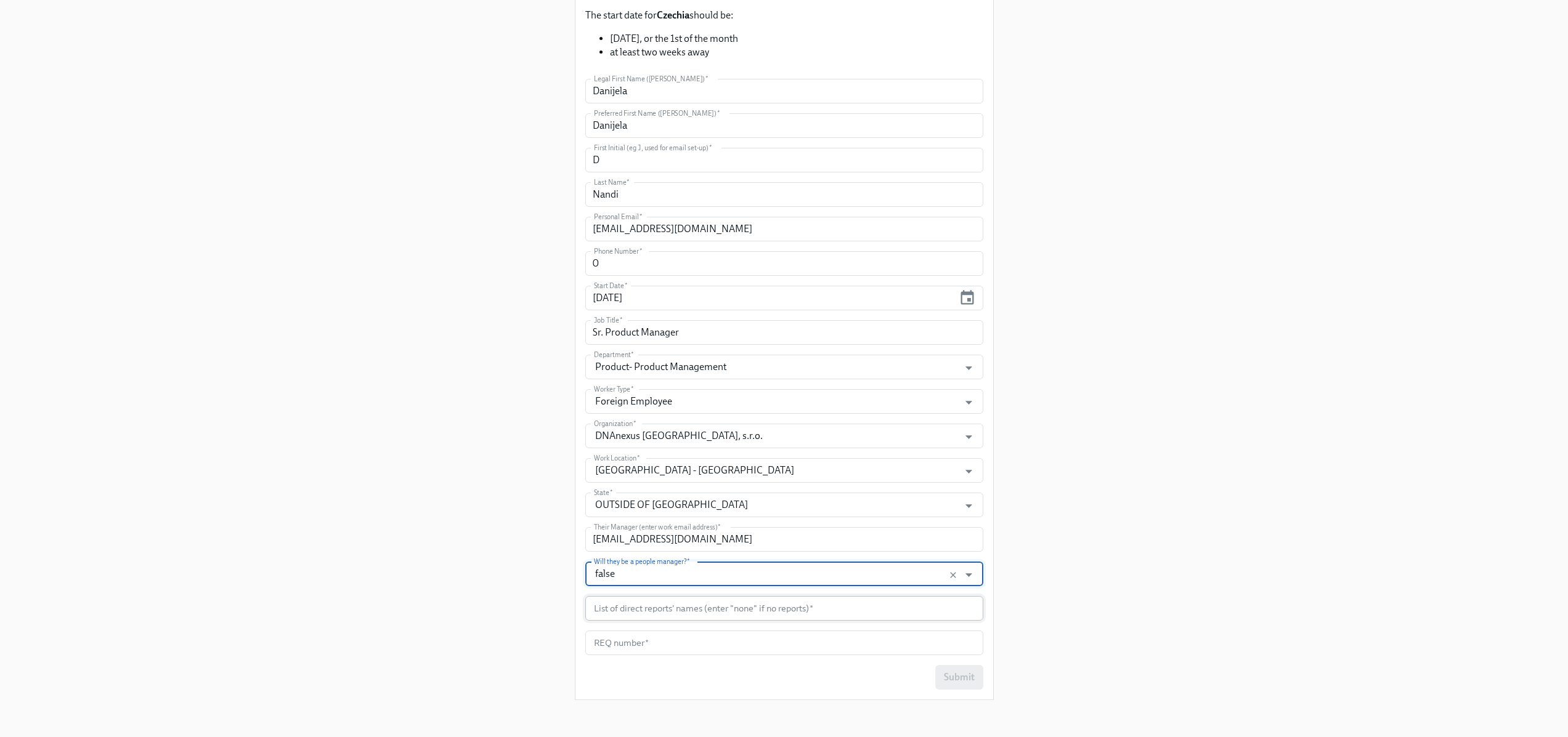
click at [649, 615] on input "text" at bounding box center [784, 608] width 398 height 25
type input "none"
click at [1117, 545] on div "Enrollment Form DNAnexus On-boarding For use by People Operations Only Please p…" at bounding box center [784, 218] width 1509 height 988
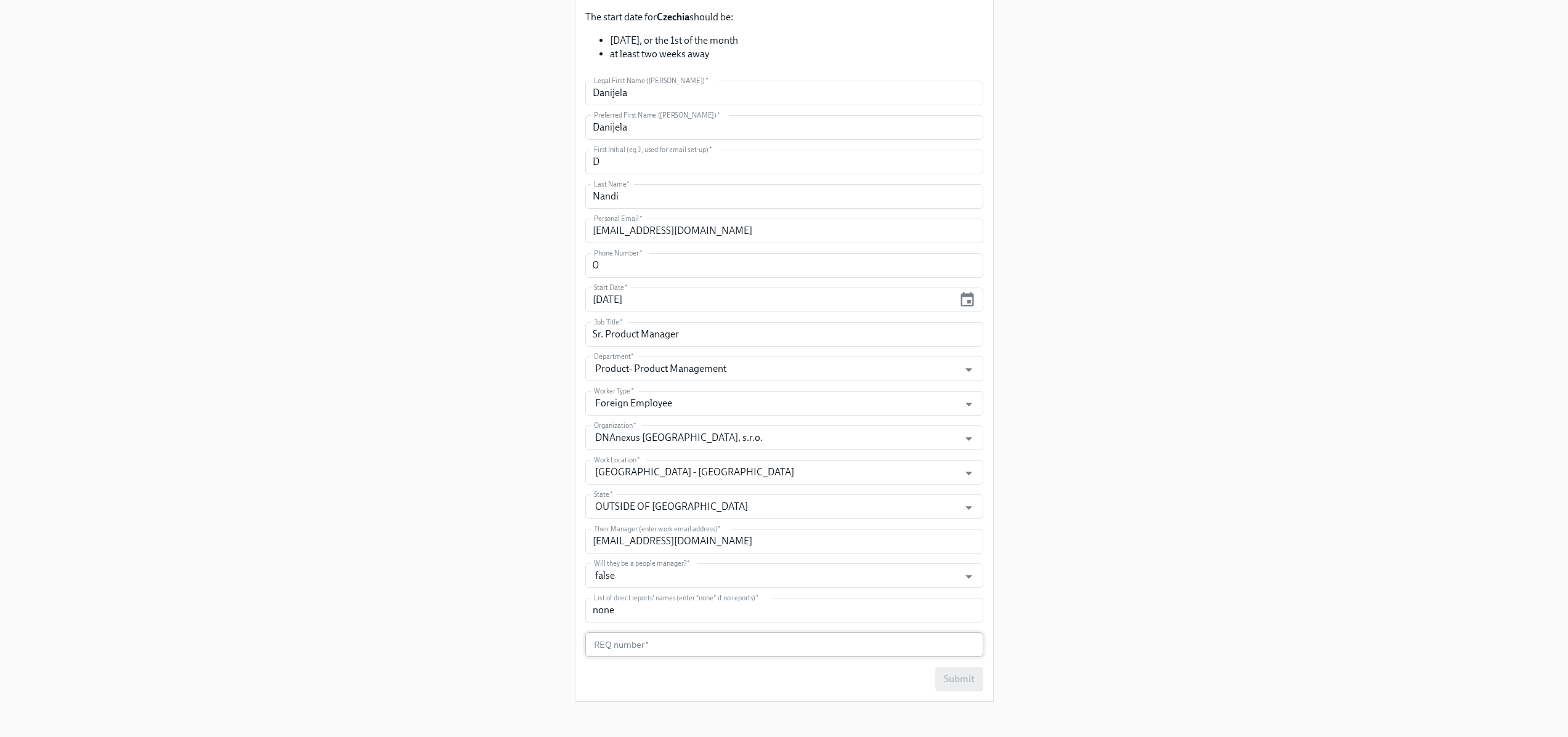
click at [634, 647] on input "text" at bounding box center [784, 645] width 398 height 25
paste input "CZ-2024-043"
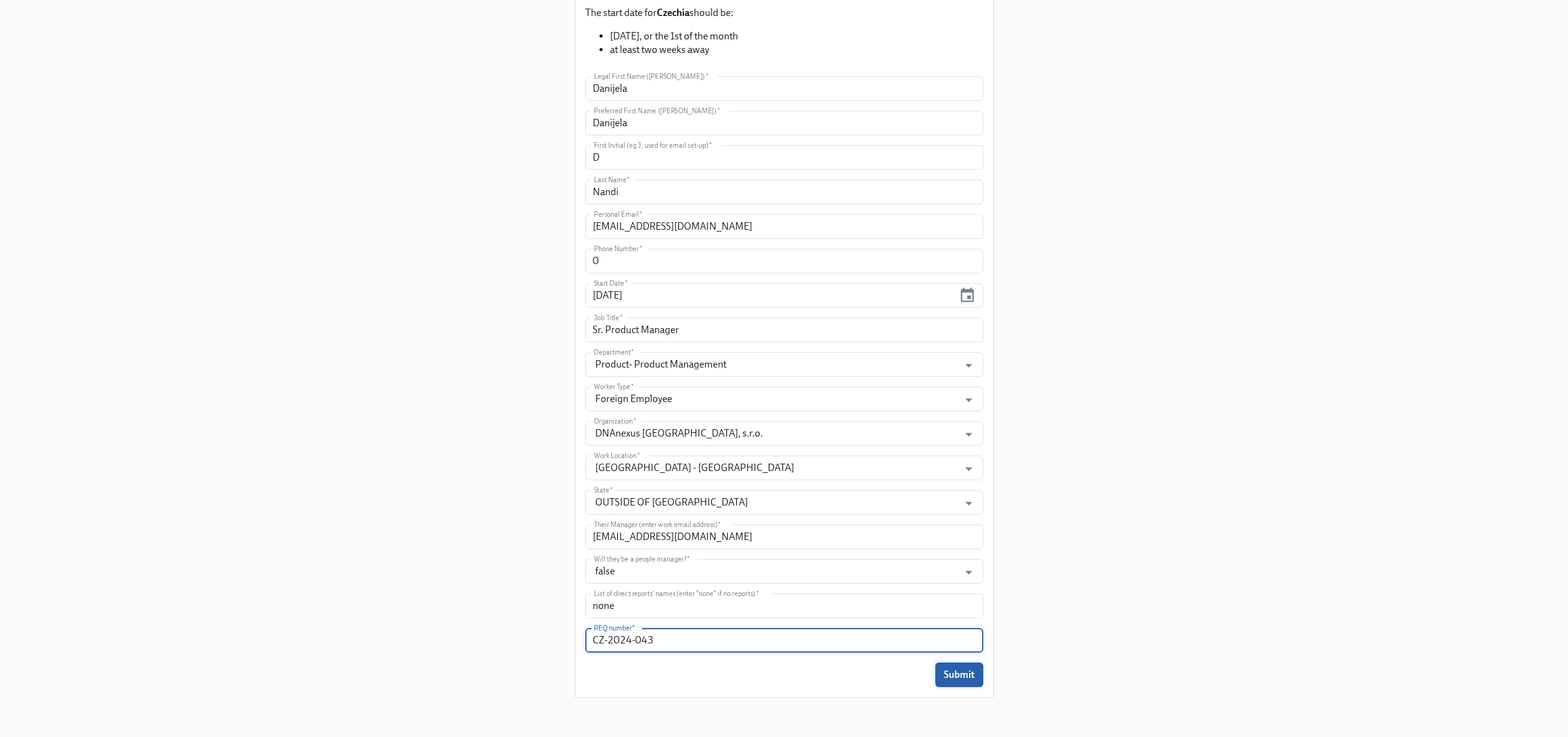
type input "CZ-2024-043"
click at [963, 675] on span "Submit" at bounding box center [960, 675] width 31 height 12
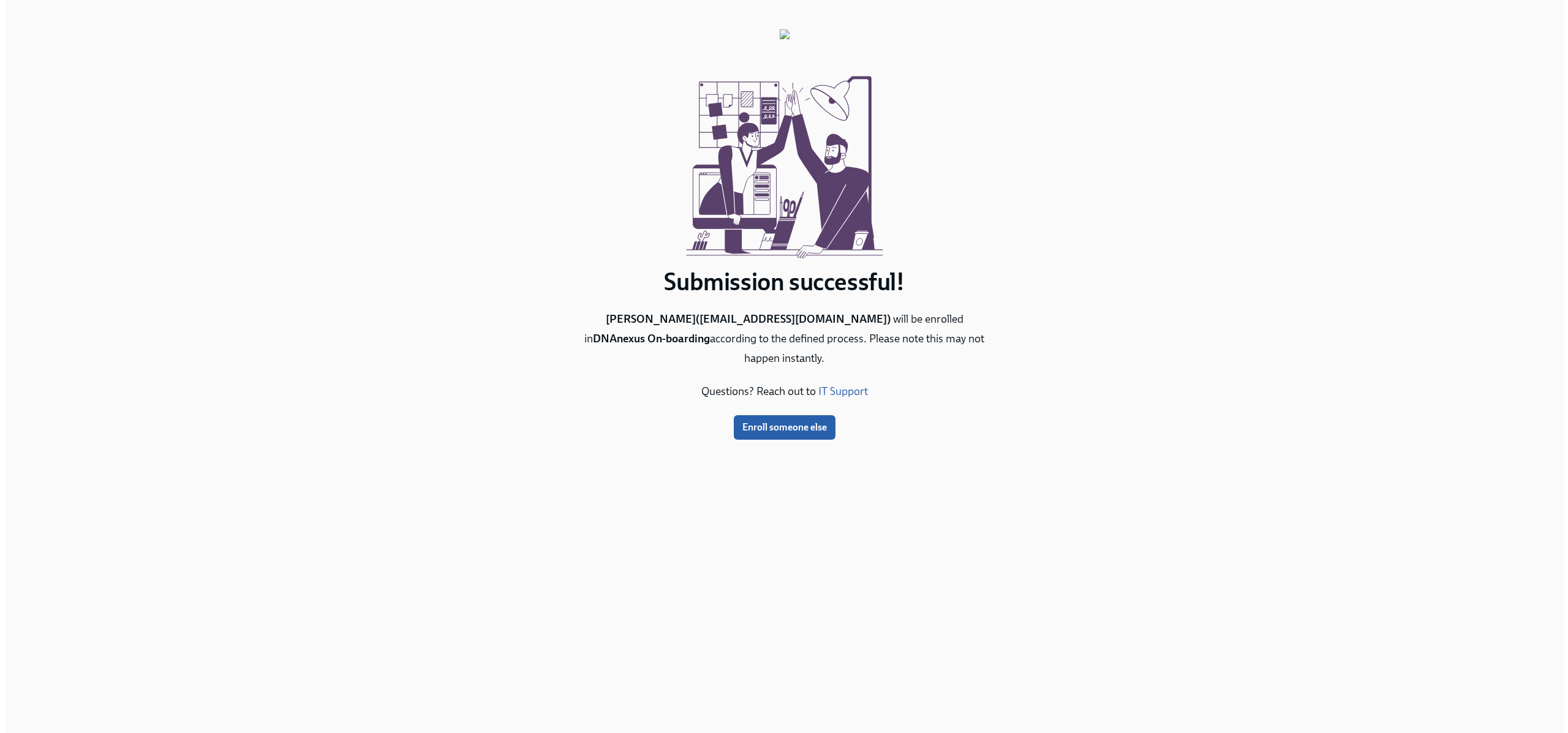
scroll to position [0, 0]
